Goal: Find specific page/section: Find specific page/section

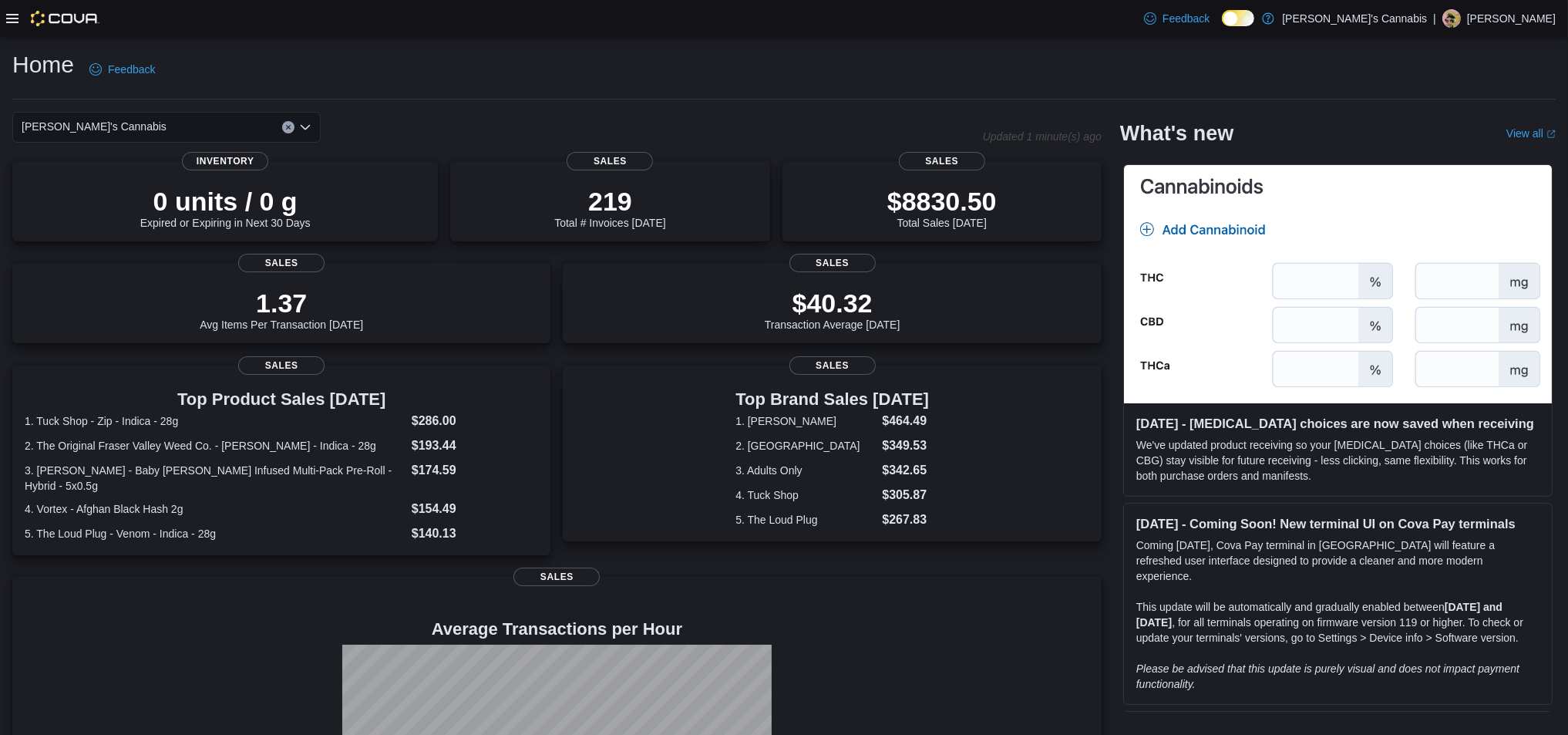
click at [15, 26] on div at bounding box center [52, 19] width 93 height 16
click at [15, 22] on icon at bounding box center [12, 18] width 12 height 9
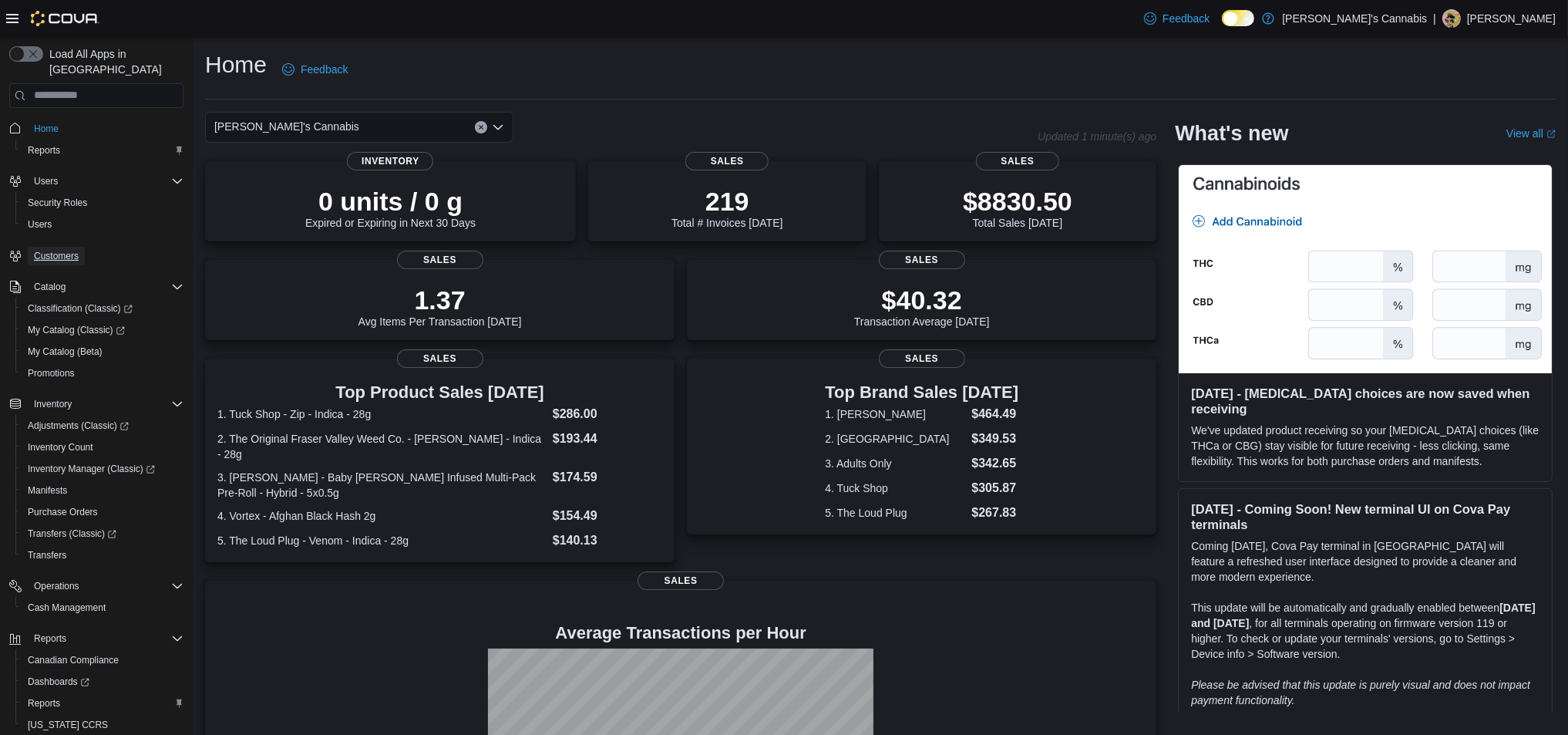
click at [65, 247] on span "Customers" at bounding box center [55, 256] width 45 height 19
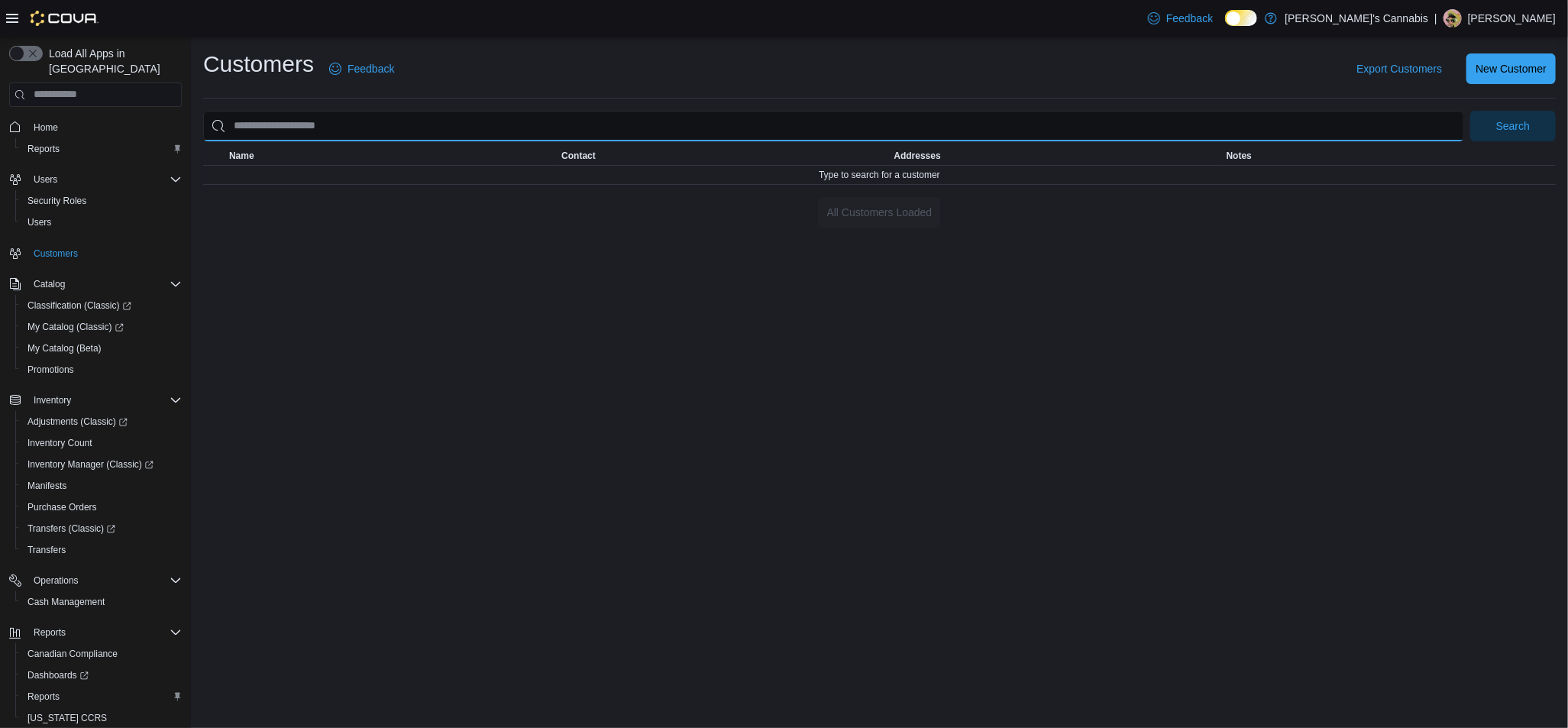
click at [355, 129] on input "search" at bounding box center [833, 126] width 1261 height 30
type input "**********"
click at [1471, 111] on button "Search" at bounding box center [1513, 126] width 85 height 30
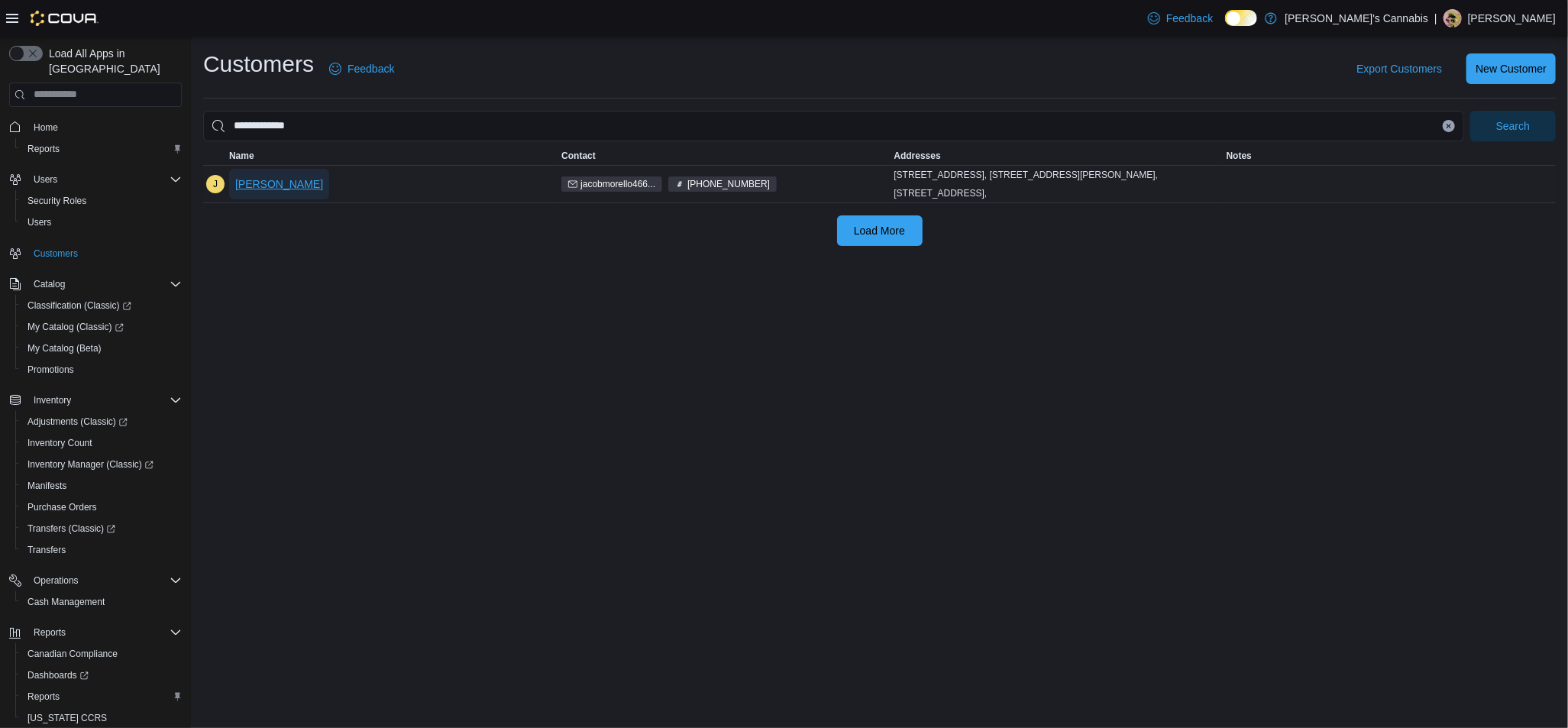
click at [234, 182] on button "[PERSON_NAME]" at bounding box center [280, 183] width 100 height 30
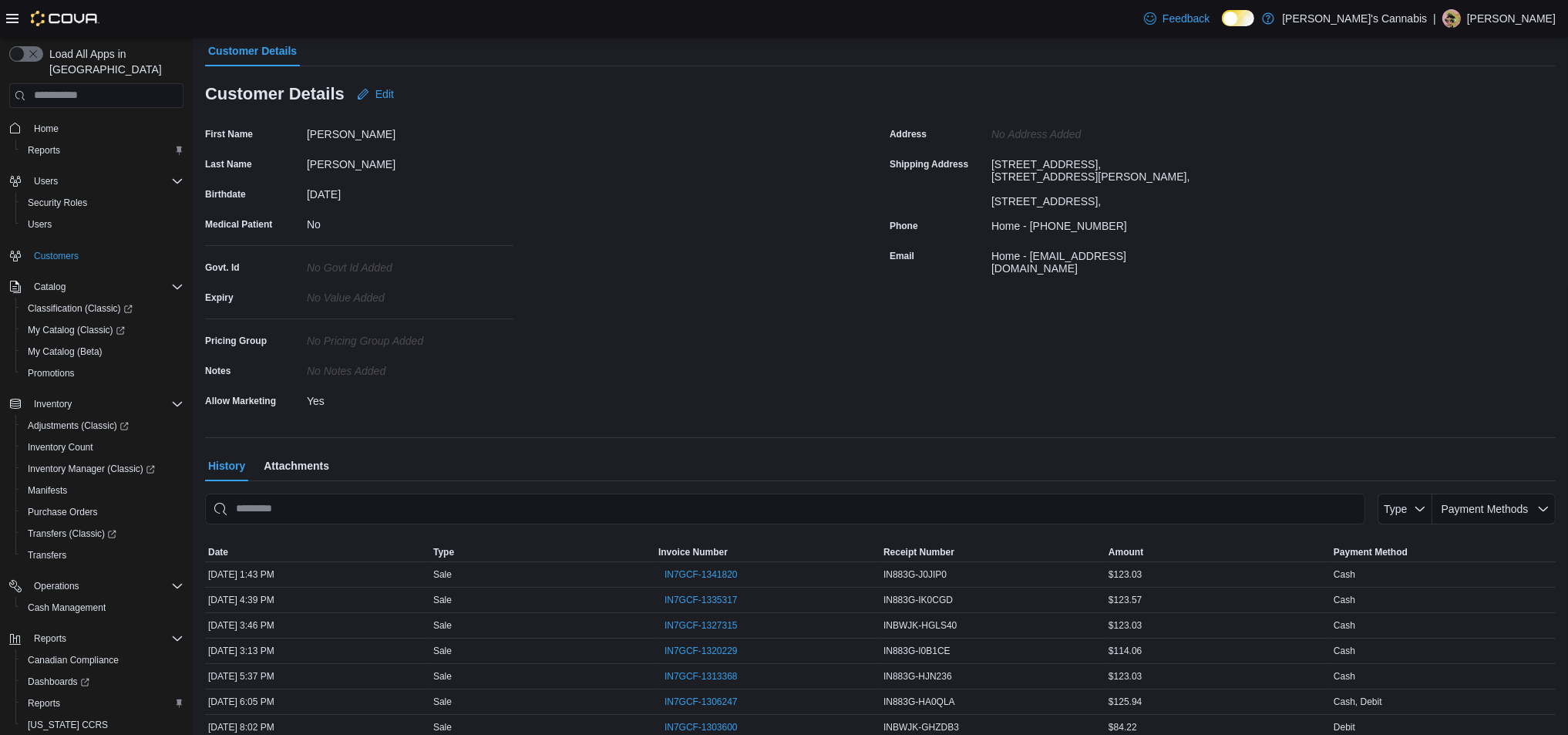
scroll to position [235, 0]
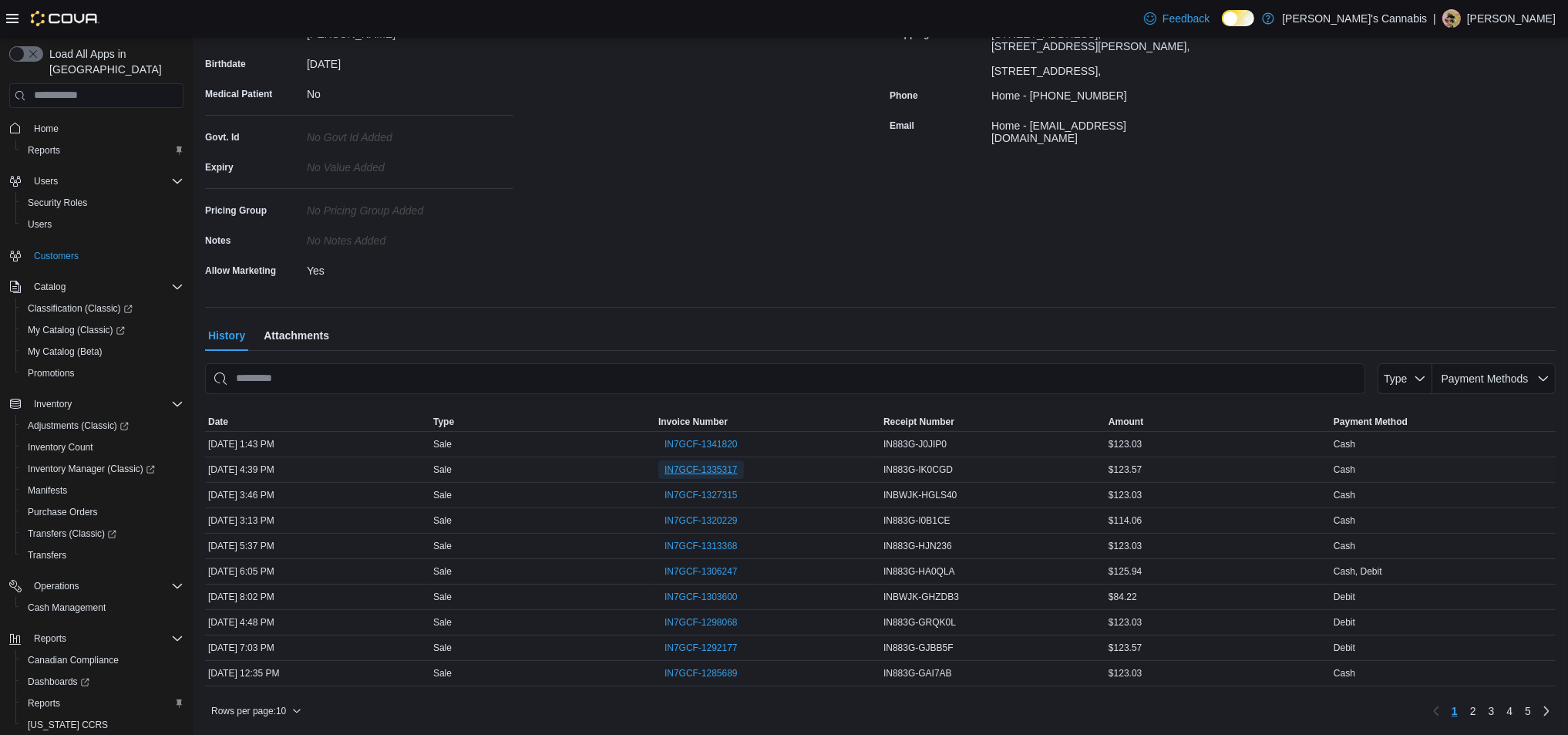
click at [720, 464] on span "IN7GCF-1335317" at bounding box center [701, 470] width 73 height 12
